Goal: Find specific page/section: Find specific page/section

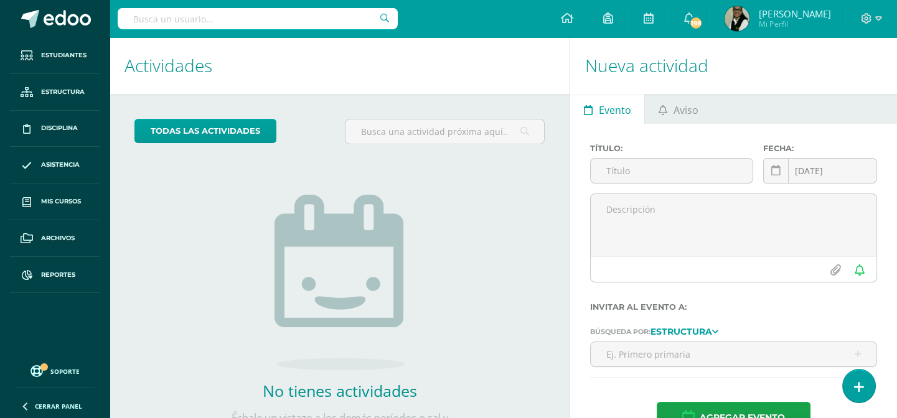
click at [349, 19] on input "text" at bounding box center [258, 18] width 280 height 21
type input "[PERSON_NAME]"
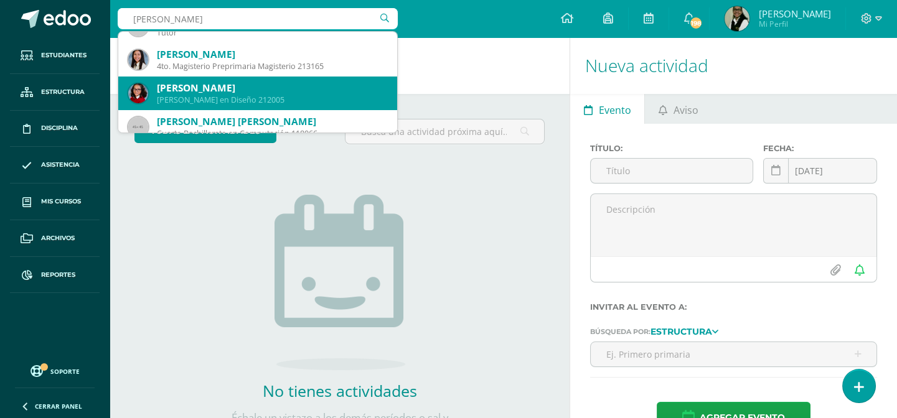
scroll to position [113, 0]
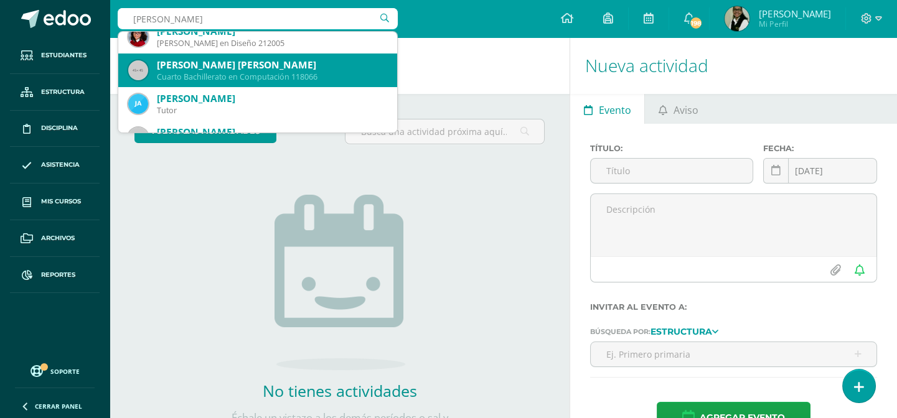
click at [291, 77] on div "Cuarto Bachillerato en Computación 118066" at bounding box center [272, 77] width 230 height 11
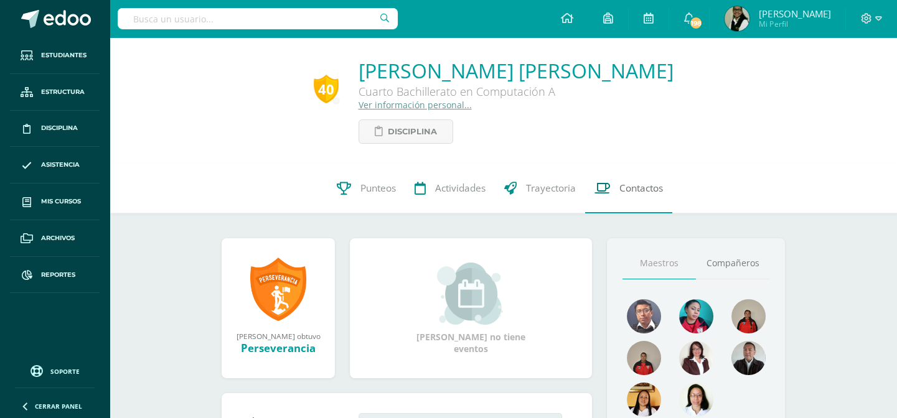
click at [634, 187] on span "Contactos" at bounding box center [642, 188] width 44 height 13
